Goal: Information Seeking & Learning: Learn about a topic

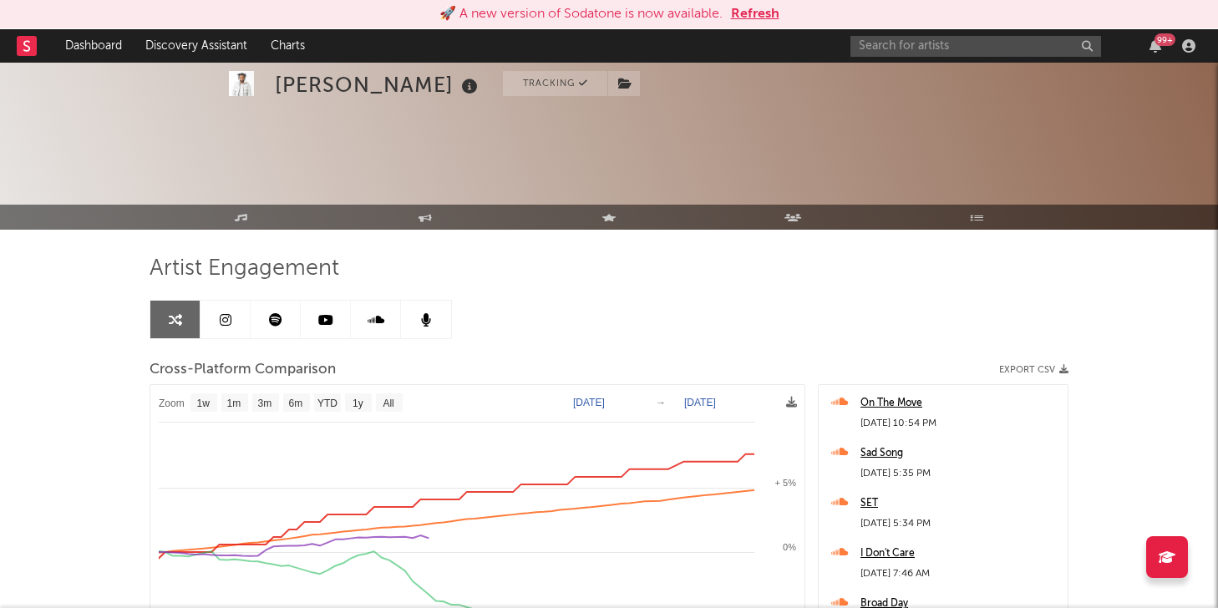
select select "1w"
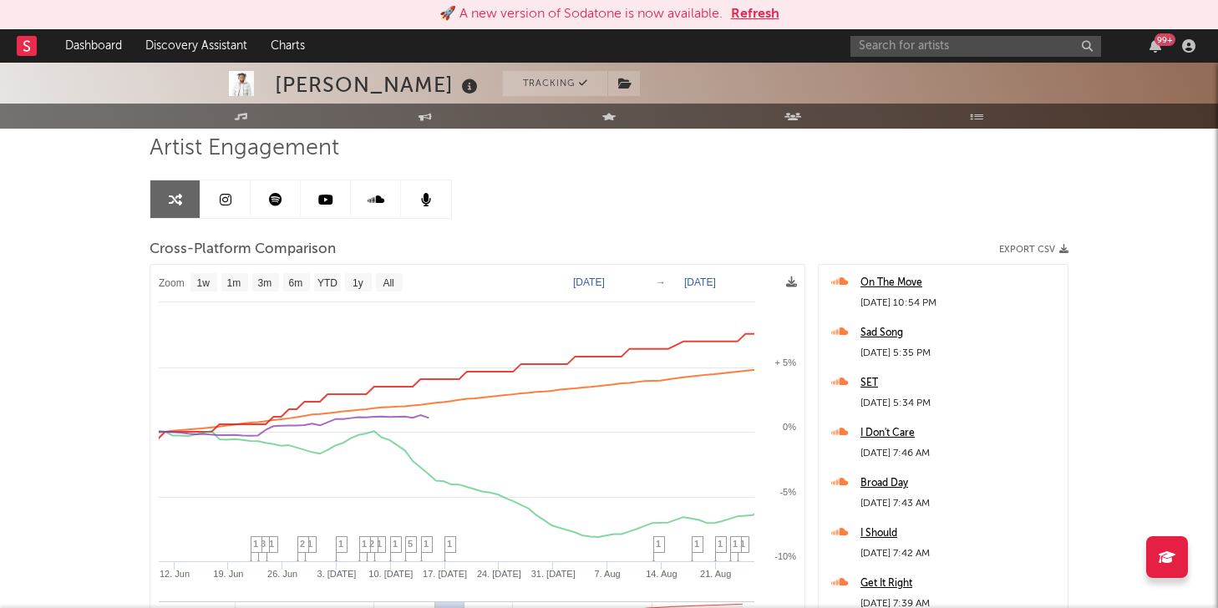
click at [981, 27] on div "🚀 A new version of Sodatone is now available. Refresh" at bounding box center [609, 14] width 1218 height 29
click at [780, 13] on div "🚀 A new version of Sodatone is now available. Refresh" at bounding box center [608, 14] width 1201 height 20
click at [764, 13] on button "Refresh" at bounding box center [755, 14] width 48 height 20
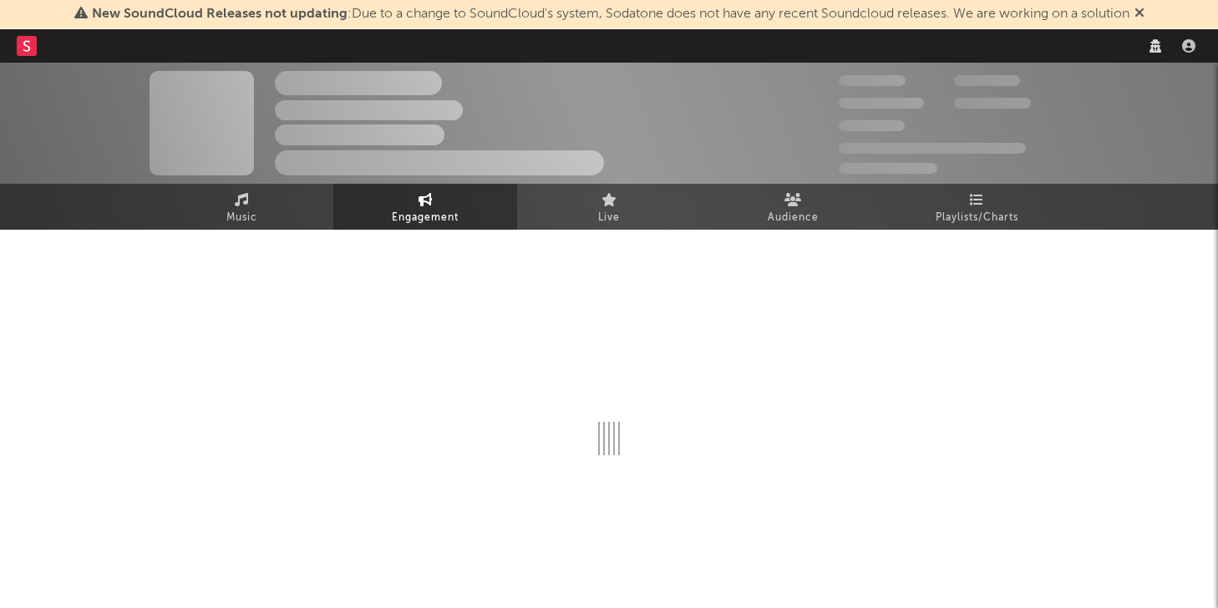
scroll to position [6, 0]
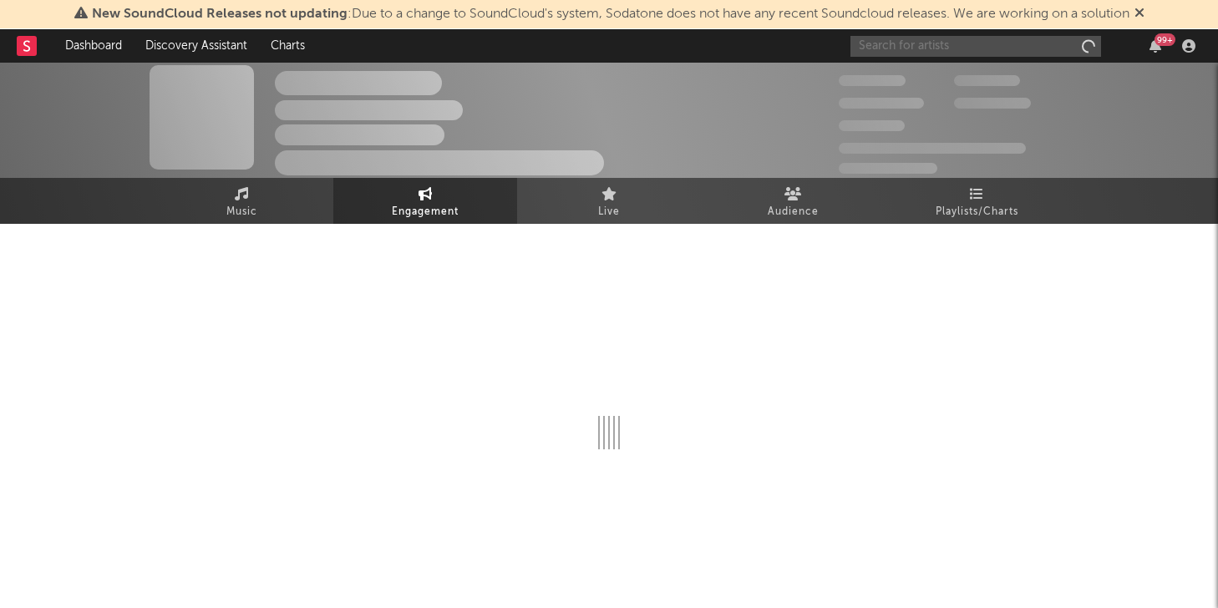
select select "1w"
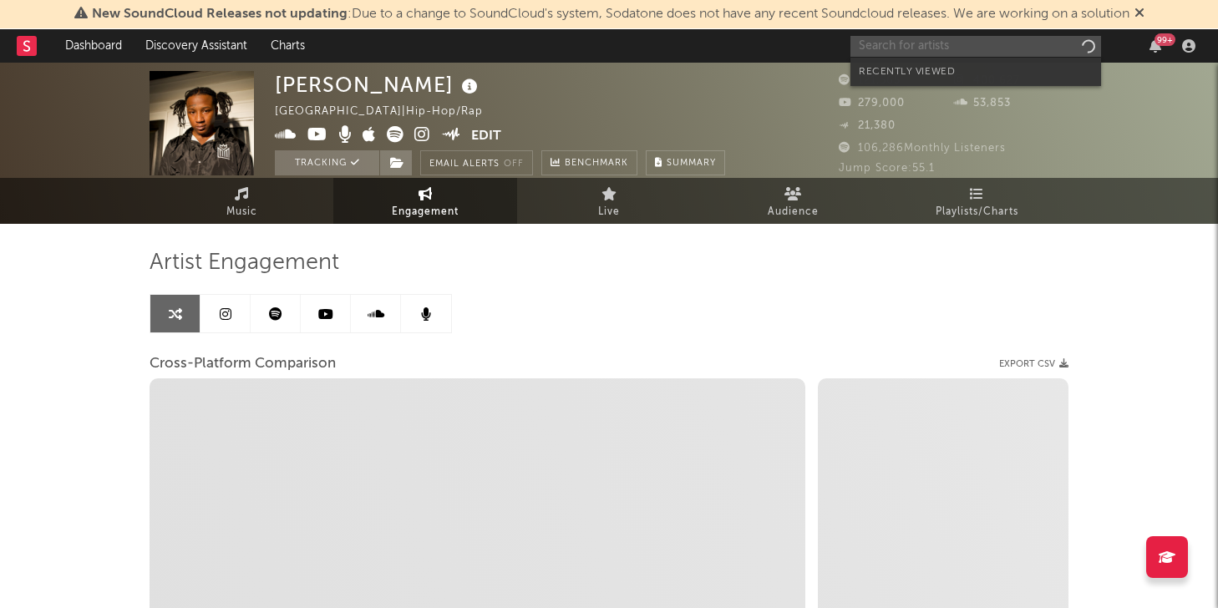
click at [865, 49] on input "text" at bounding box center [976, 46] width 251 height 21
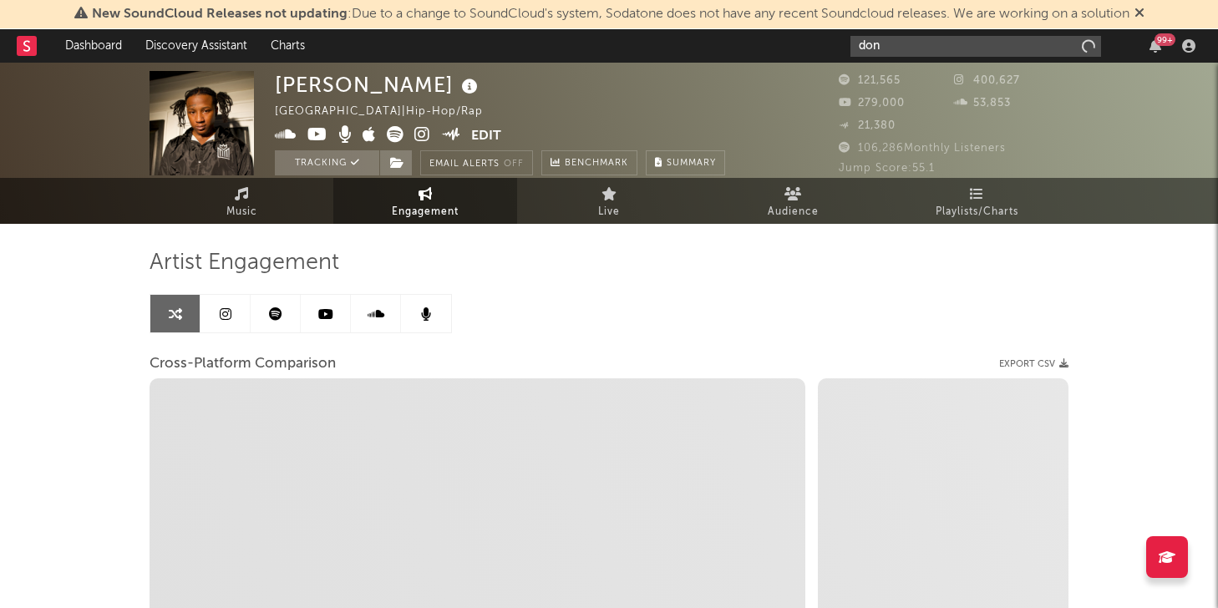
type input "don q"
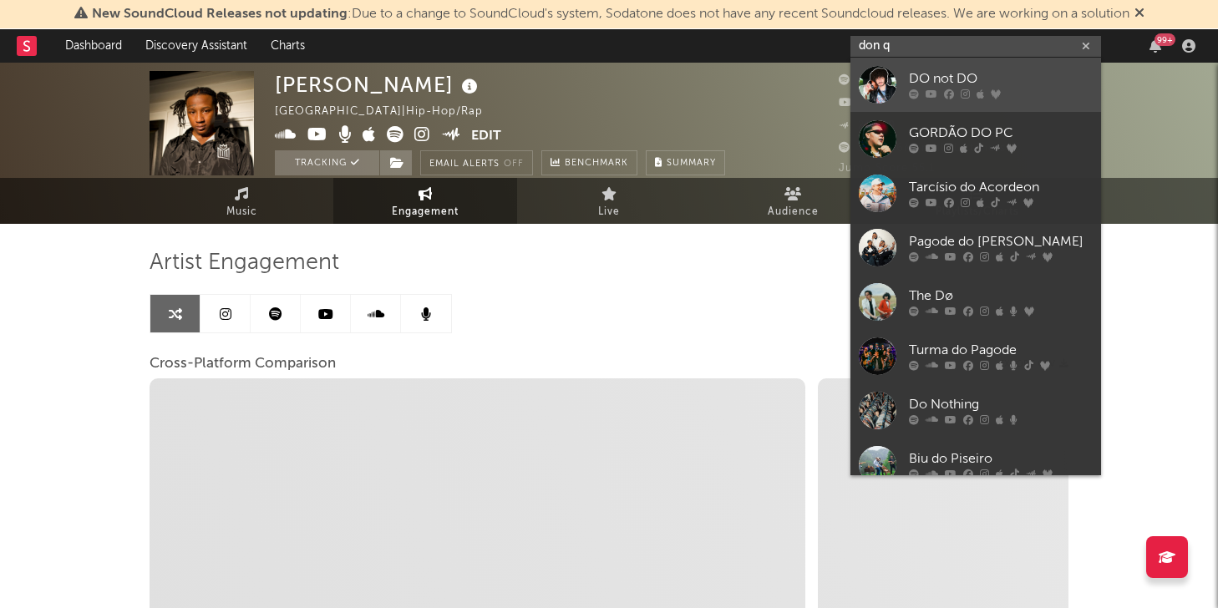
select select "1m"
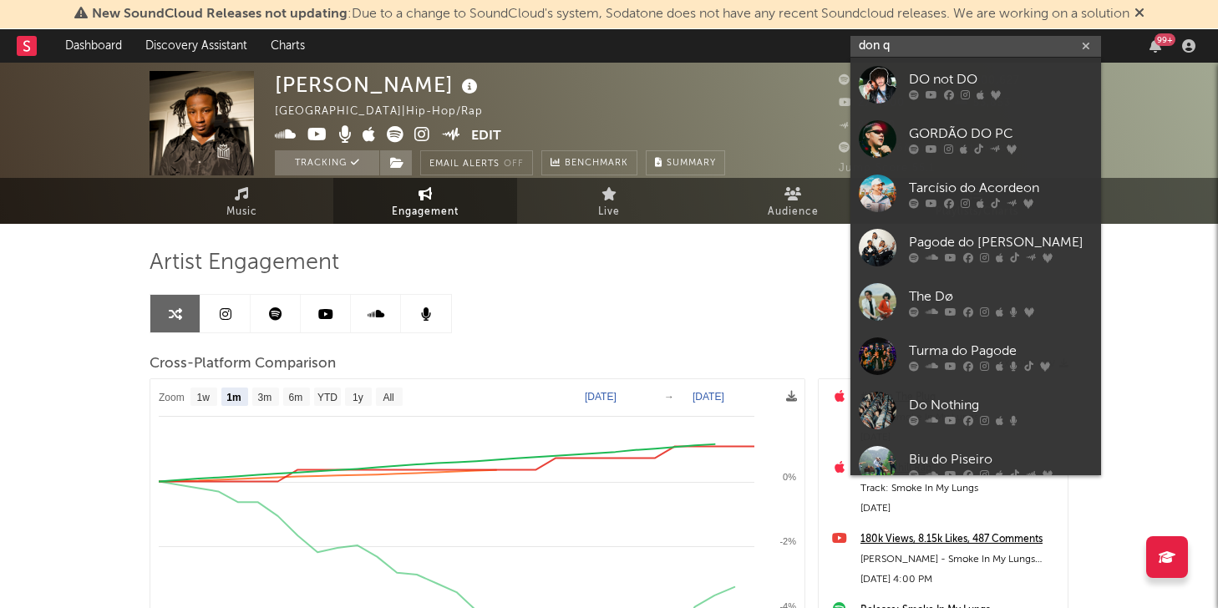
select select "1m"
click at [959, 48] on input "don q" at bounding box center [976, 46] width 251 height 21
drag, startPoint x: 959, startPoint y: 47, endPoint x: 856, endPoint y: 44, distance: 103.6
click at [856, 45] on input "don q" at bounding box center [976, 46] width 251 height 21
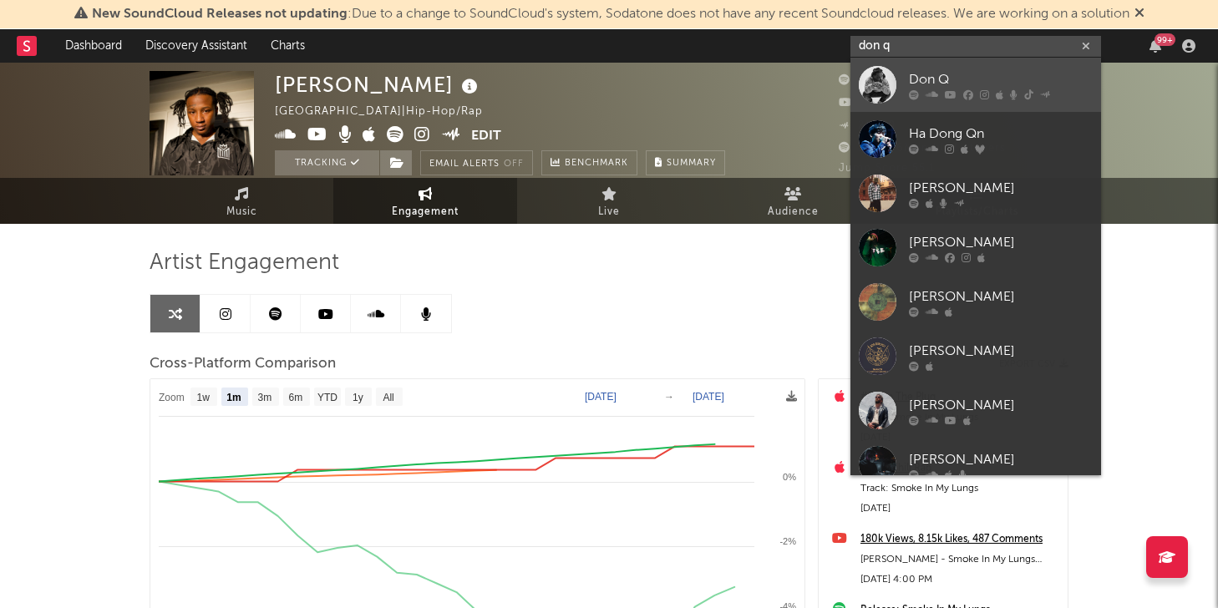
type input "don q"
click at [968, 86] on div "Don Q" at bounding box center [1001, 79] width 184 height 20
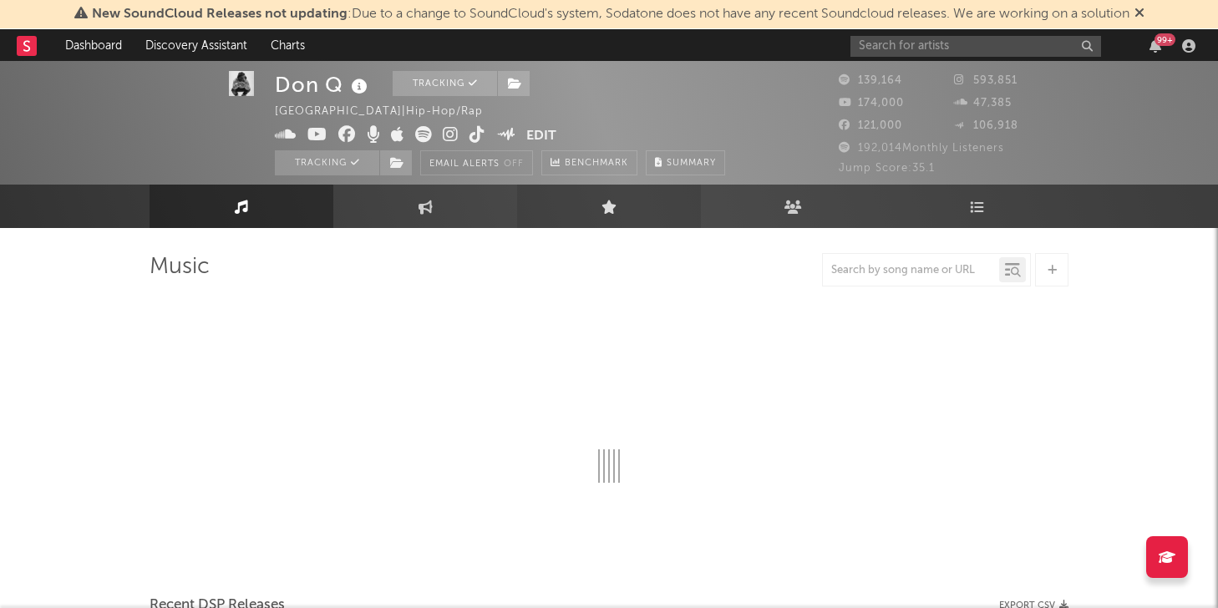
scroll to position [6, 0]
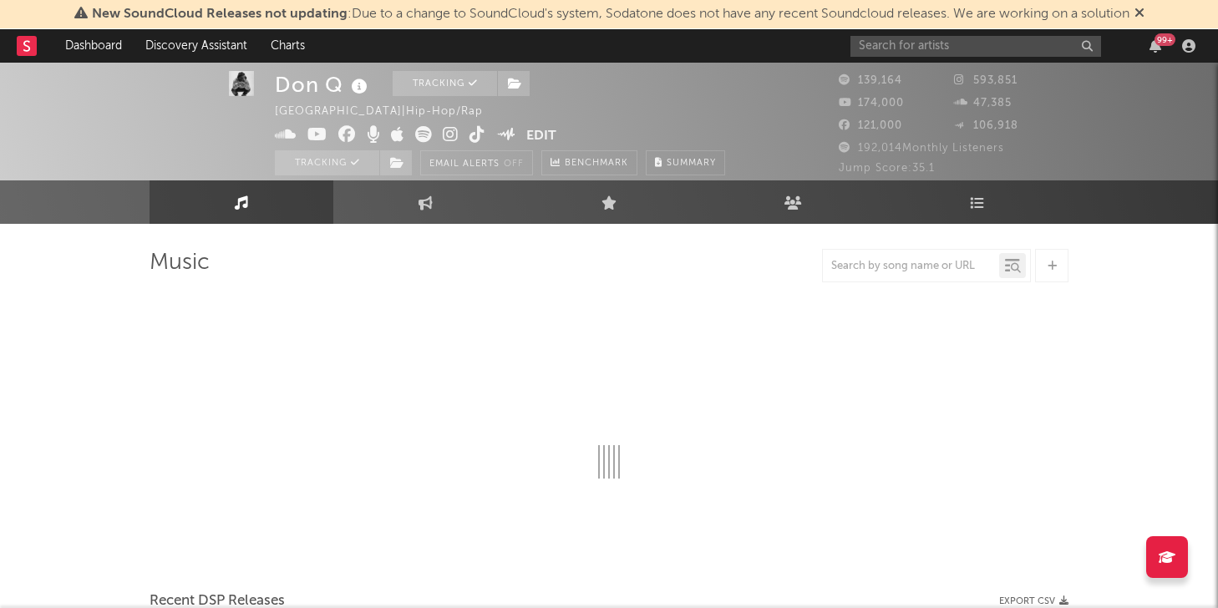
select select "6m"
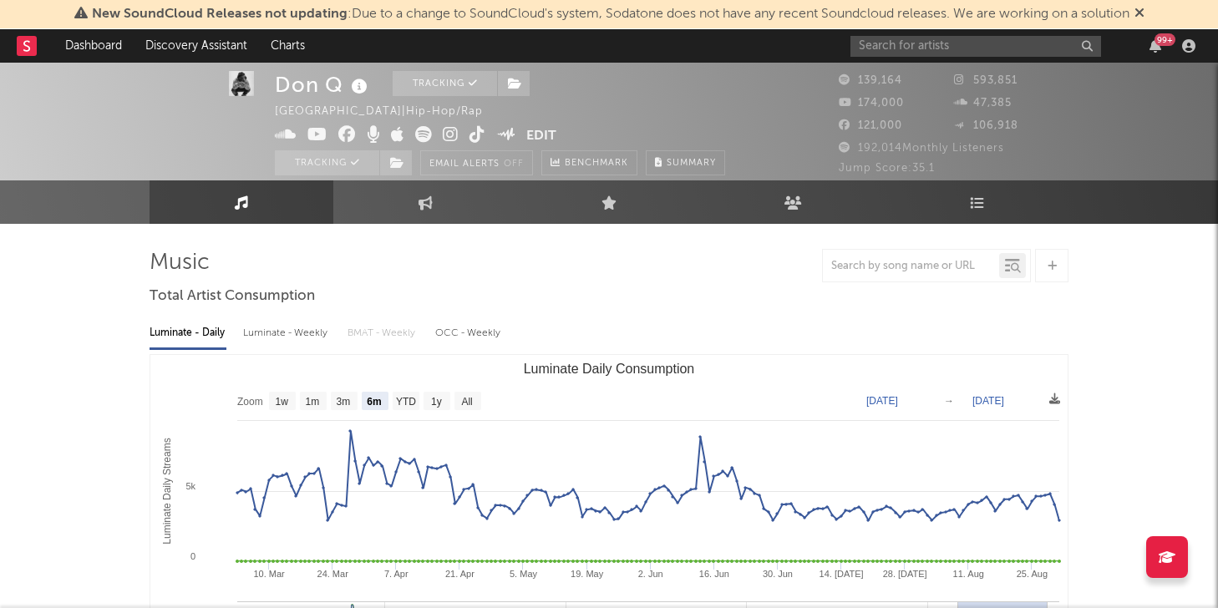
select select "6m"
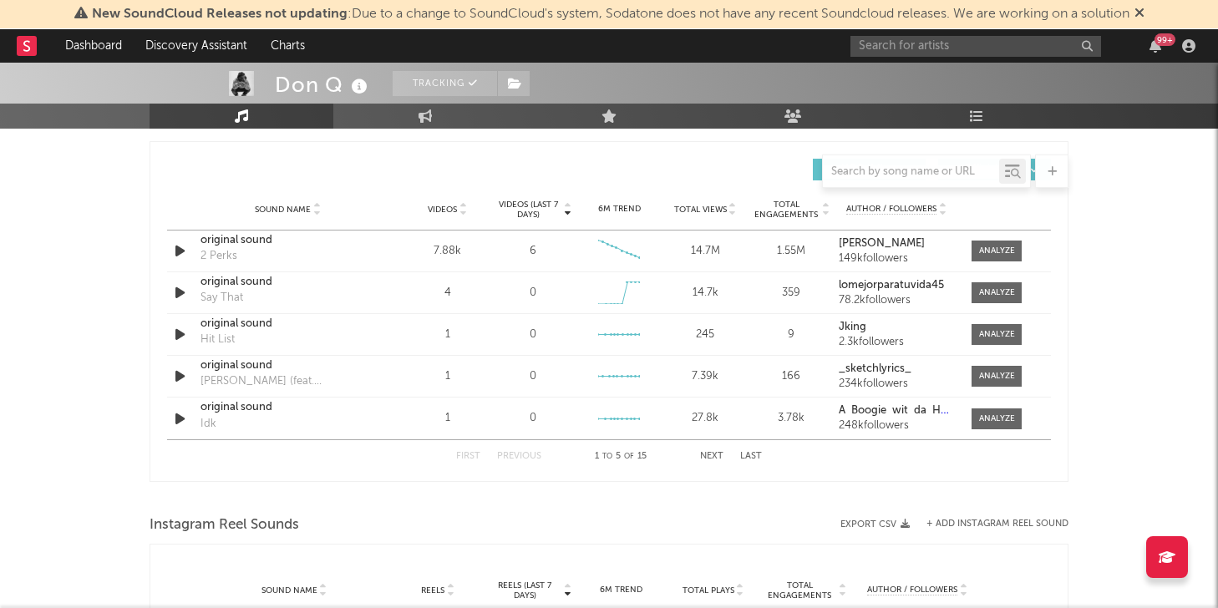
scroll to position [1107, 0]
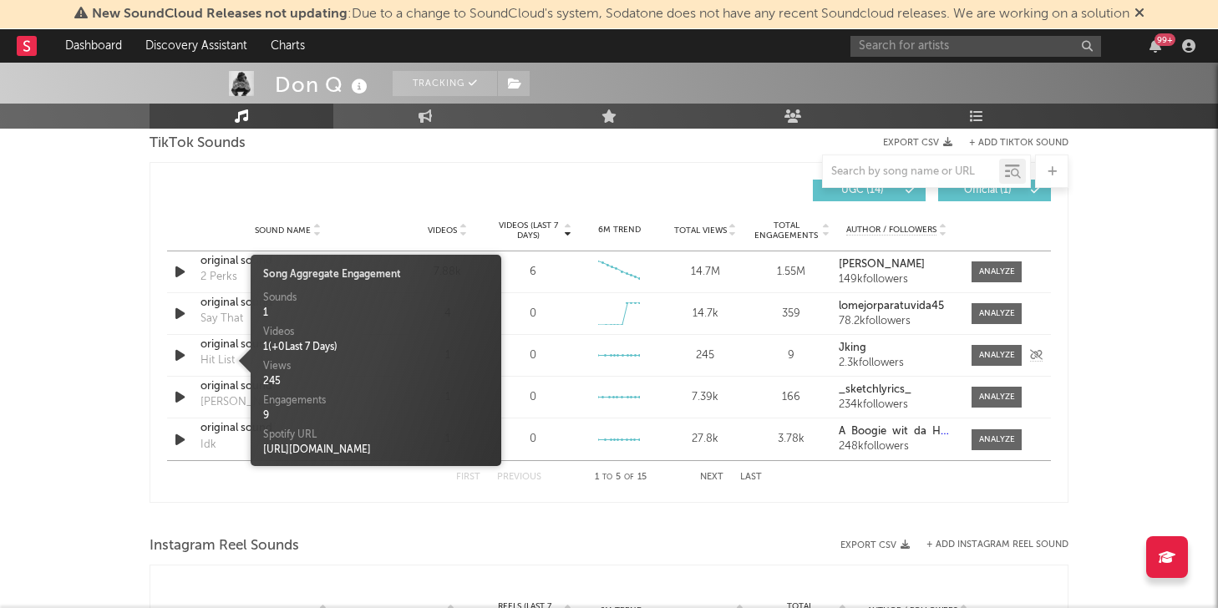
click at [226, 358] on div "Hit List" at bounding box center [218, 361] width 34 height 17
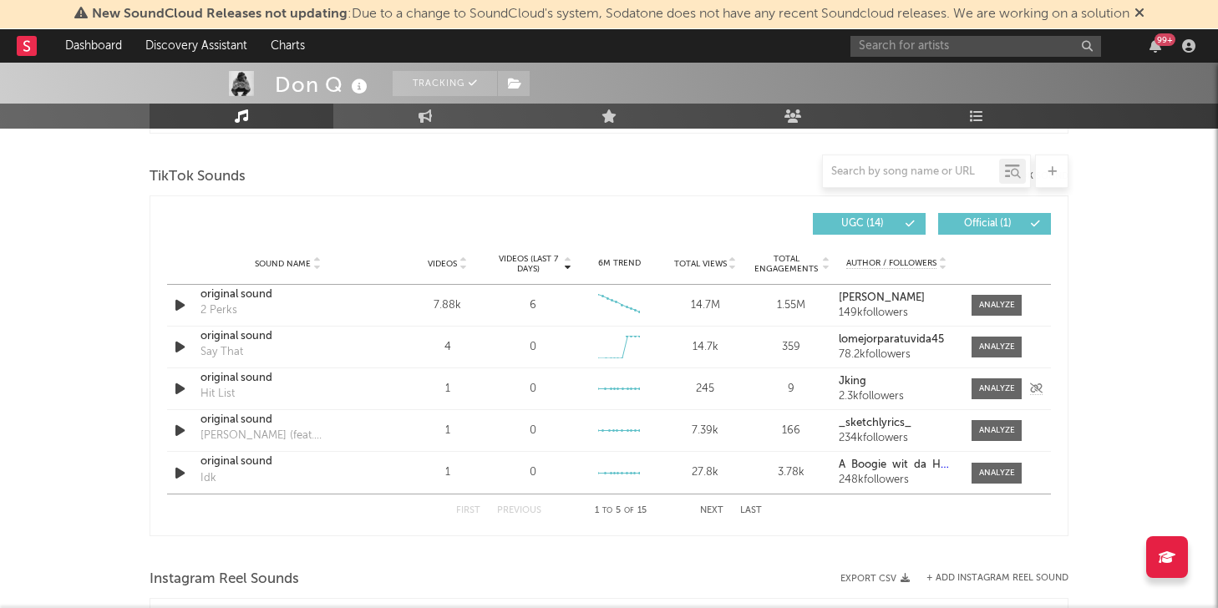
click at [979, 399] on div "Sound Name original sound Hit List Videos 1 Videos (last 7 days) 0 Weekly Growt…" at bounding box center [609, 388] width 884 height 41
click at [998, 386] on div at bounding box center [997, 389] width 36 height 13
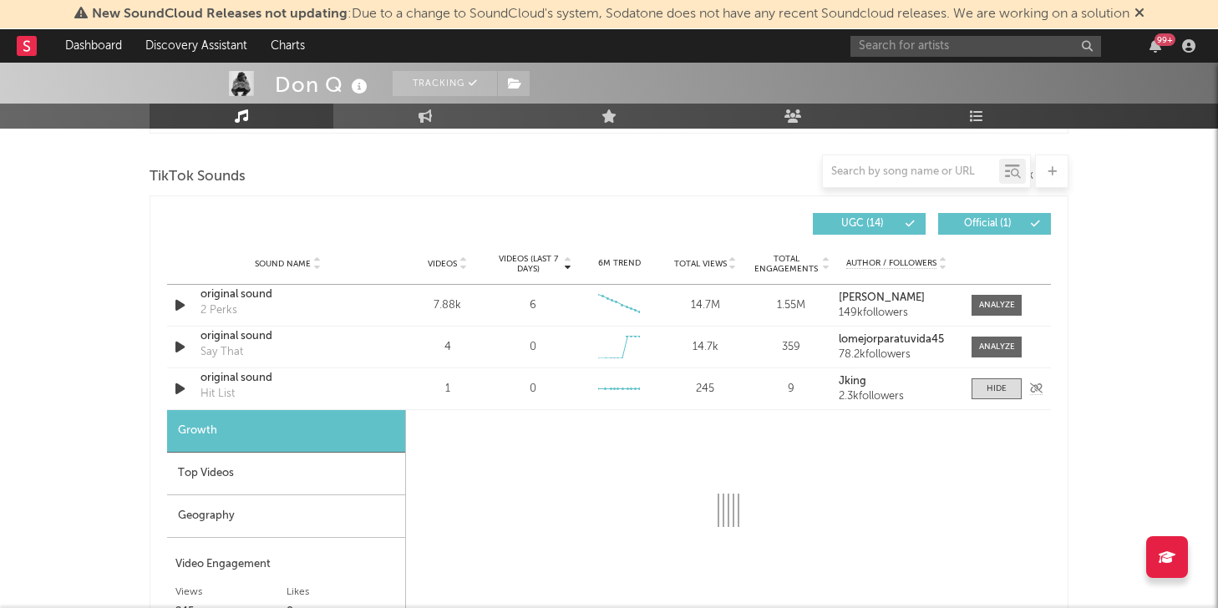
click at [393, 378] on div "Sound Name original sound Hit List Videos 1 Videos (last 7 days) 0 Weekly Growt…" at bounding box center [609, 388] width 884 height 41
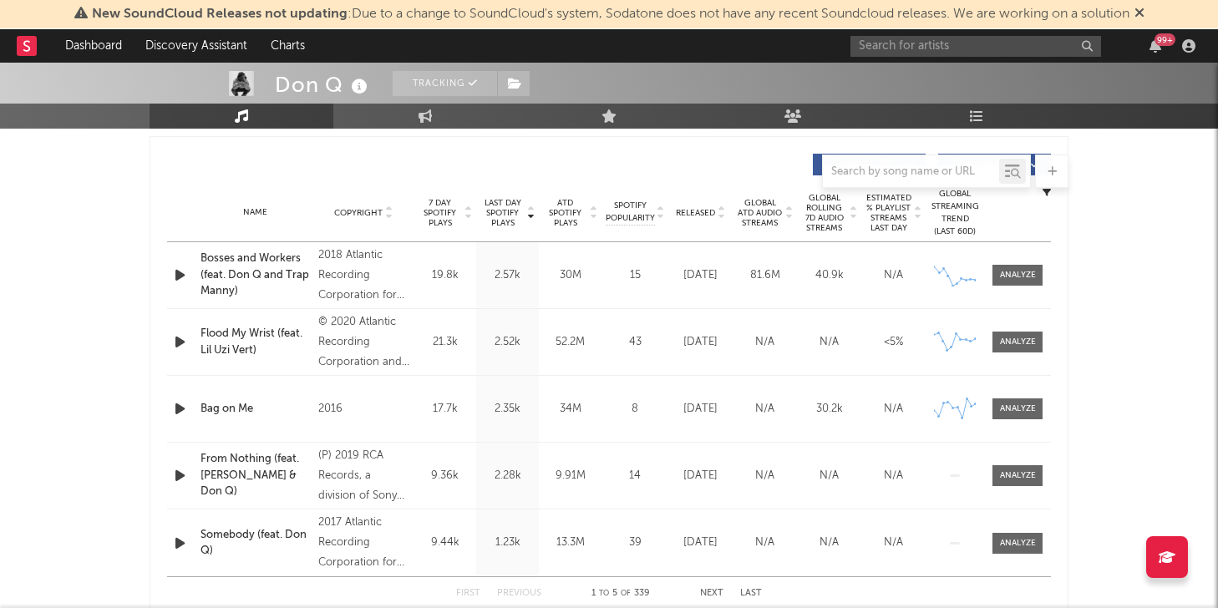
select select "6m"
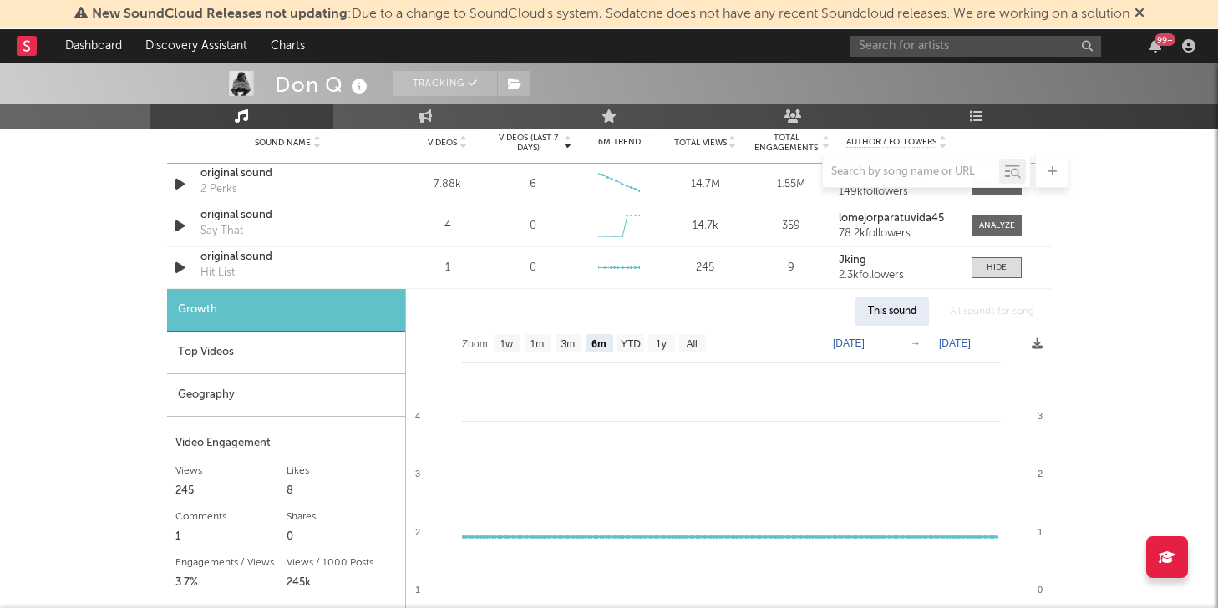
scroll to position [1235, 0]
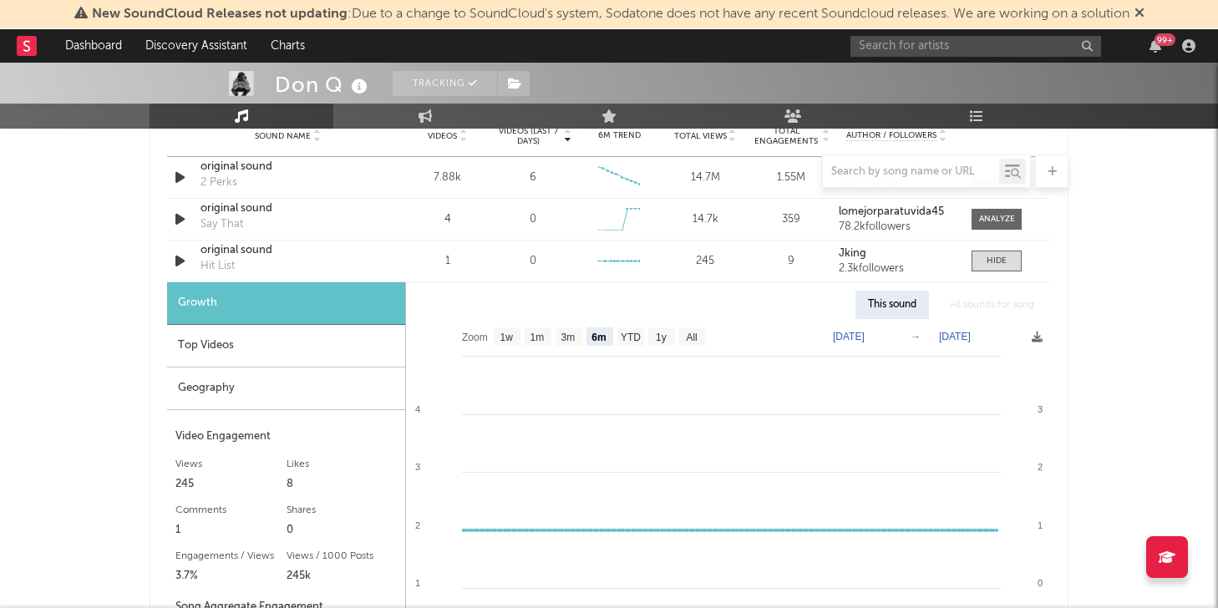
click at [907, 300] on div "This sound" at bounding box center [893, 305] width 74 height 28
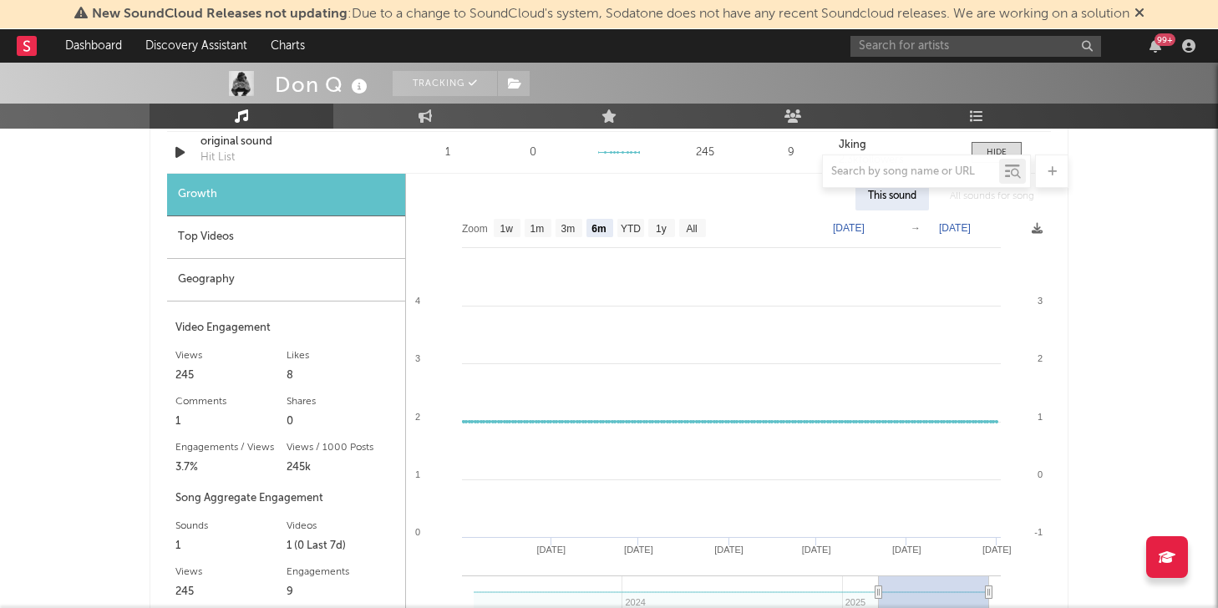
scroll to position [1331, 0]
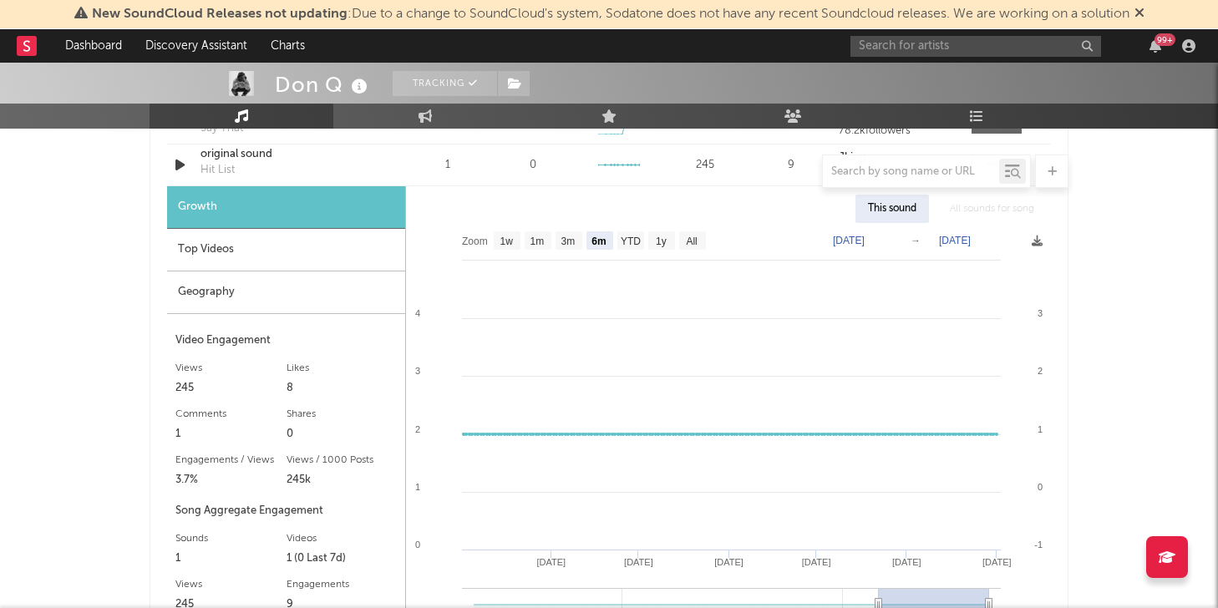
click at [293, 249] on div "Top Videos" at bounding box center [286, 250] width 238 height 43
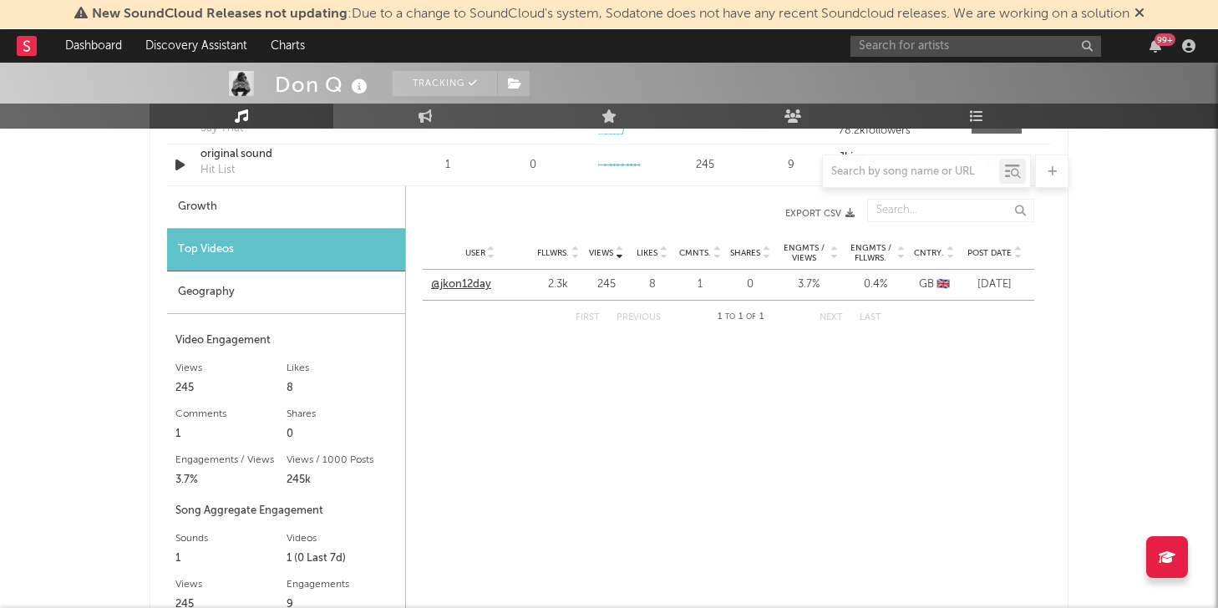
click at [490, 282] on link "@jkon12day" at bounding box center [461, 285] width 60 height 17
click at [317, 206] on div "Growth" at bounding box center [286, 207] width 238 height 43
select select "6m"
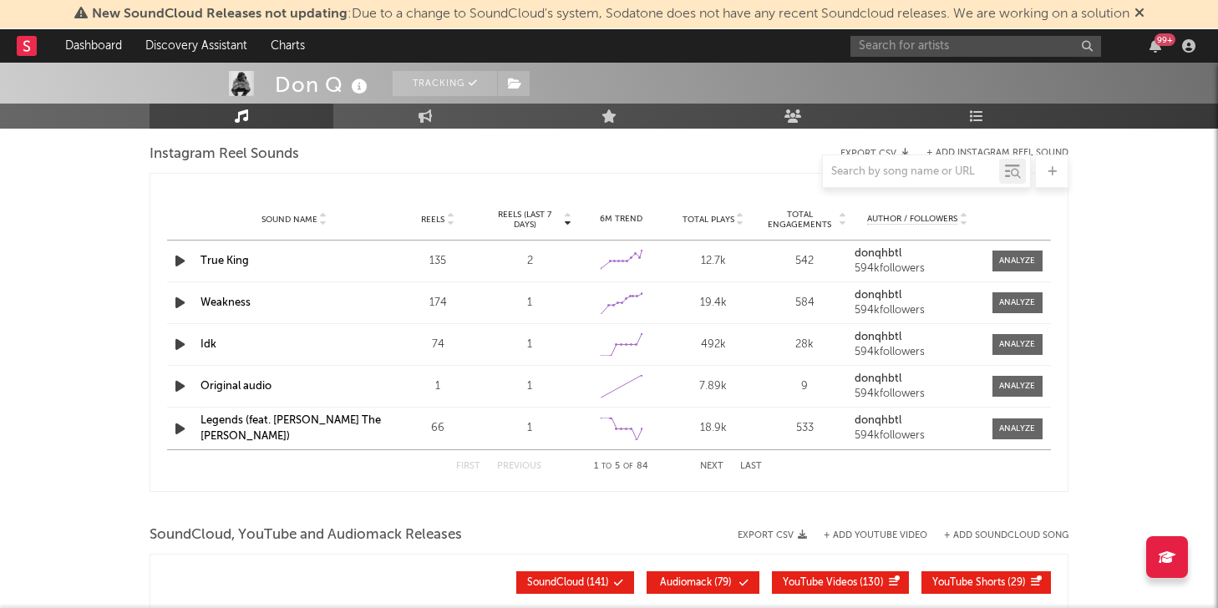
scroll to position [2019, 0]
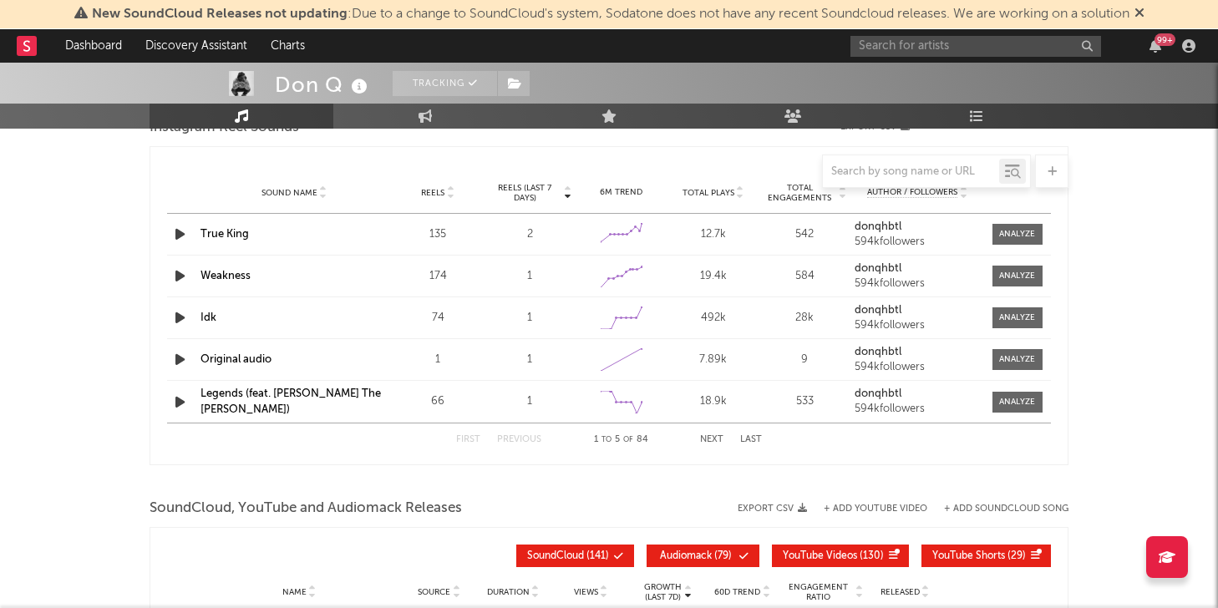
click at [214, 236] on link "True King" at bounding box center [225, 234] width 48 height 11
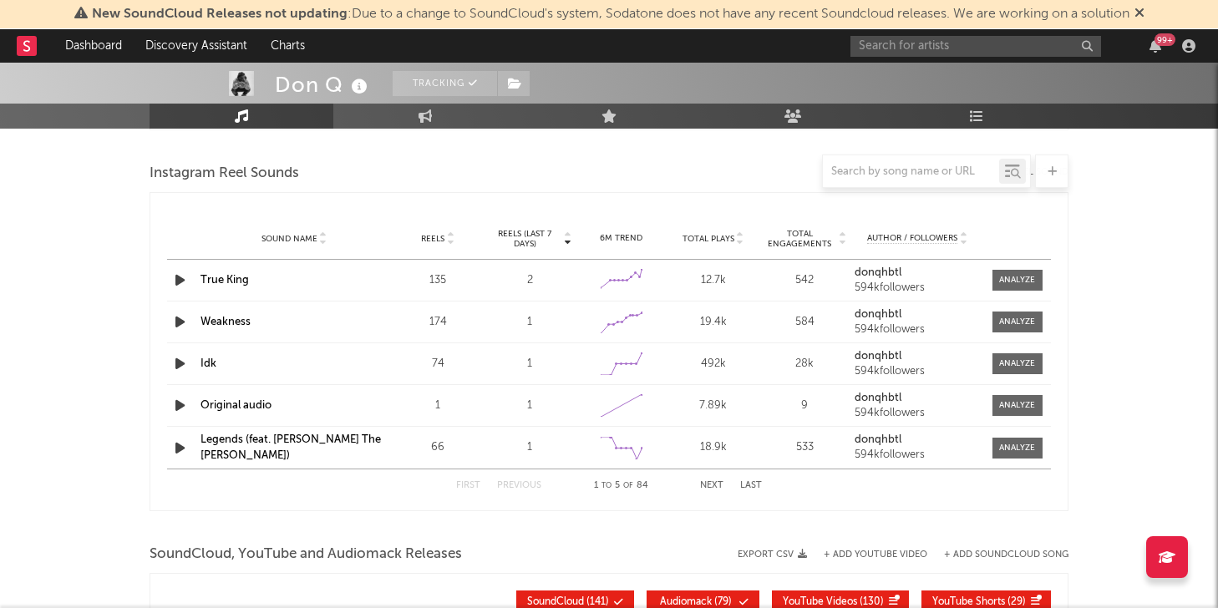
scroll to position [1938, 0]
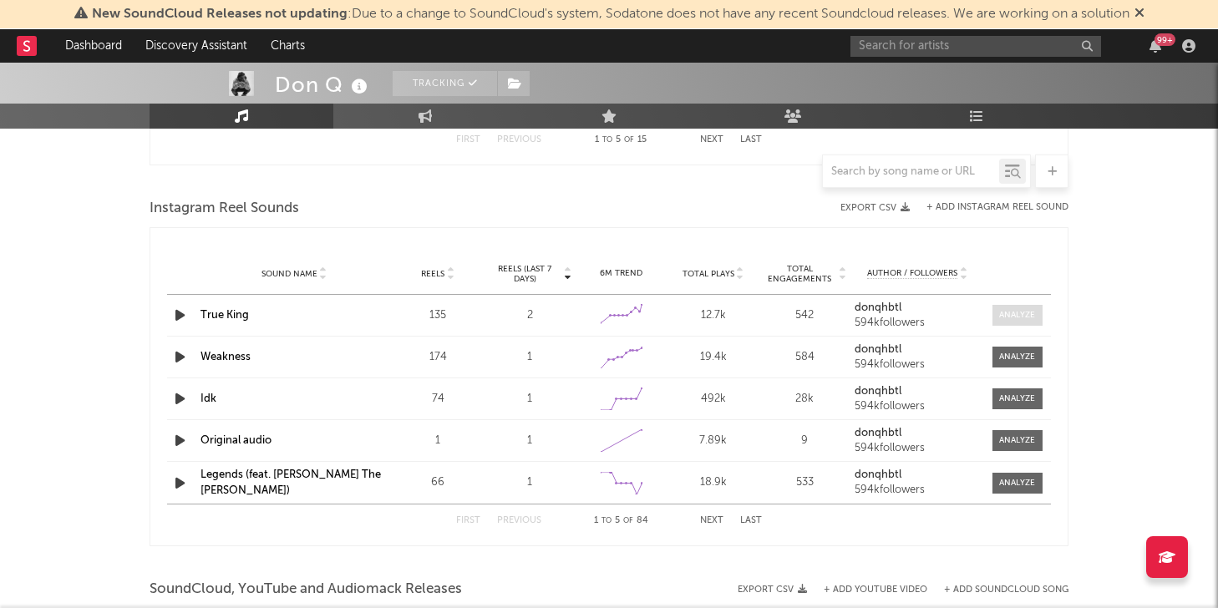
click at [1024, 305] on span at bounding box center [1018, 315] width 50 height 21
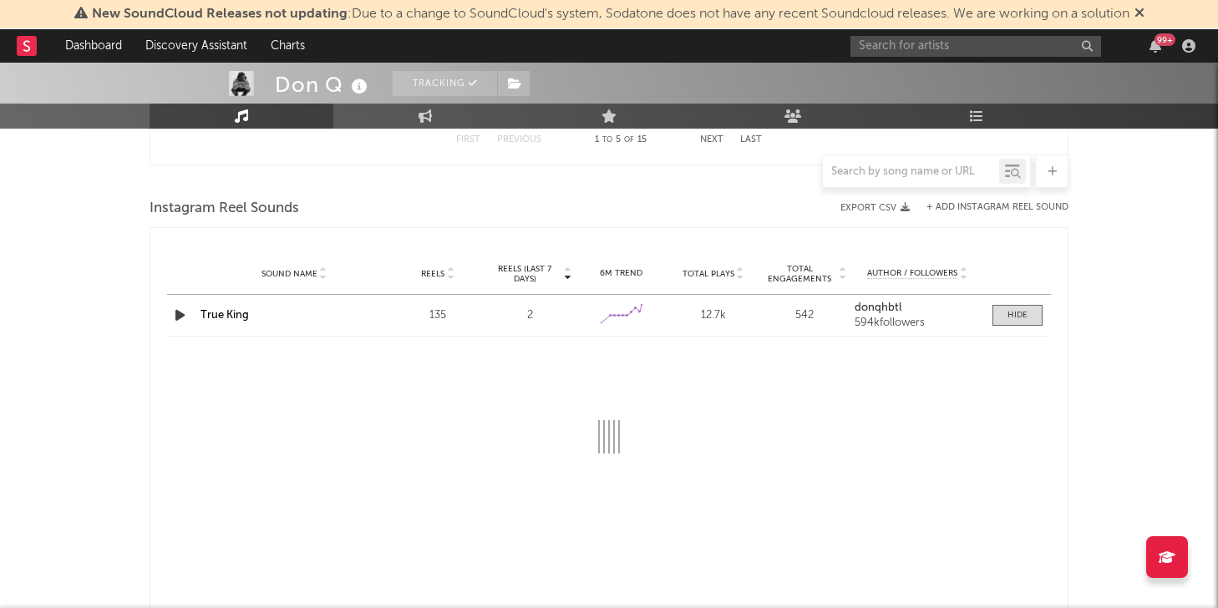
select select "6m"
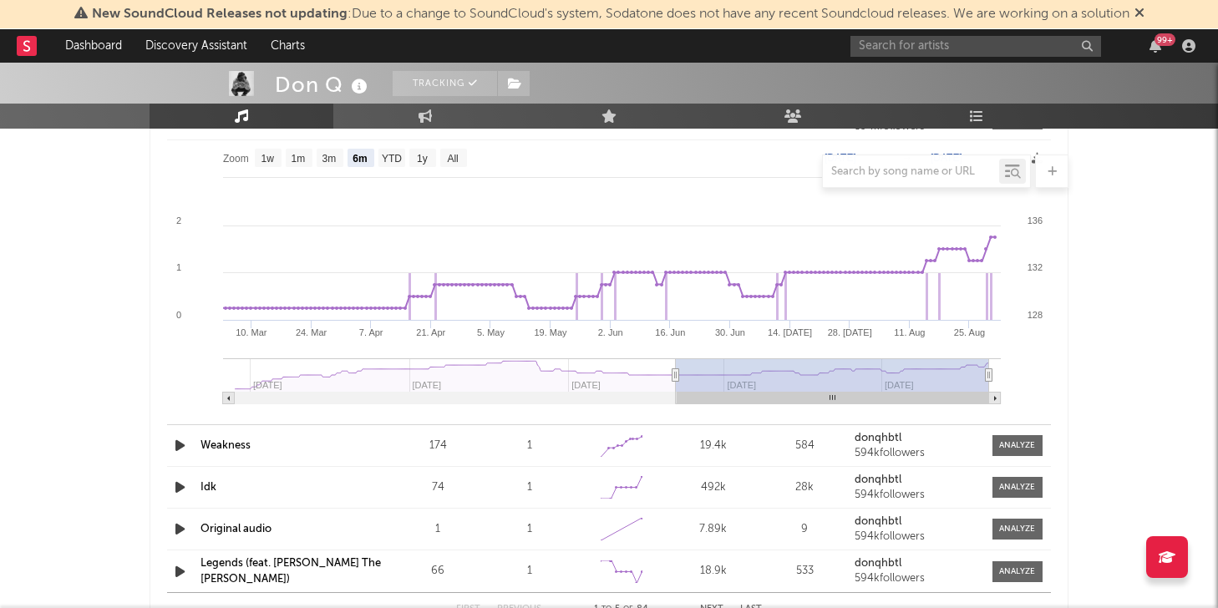
scroll to position [2107, 0]
